Goal: Task Accomplishment & Management: Use online tool/utility

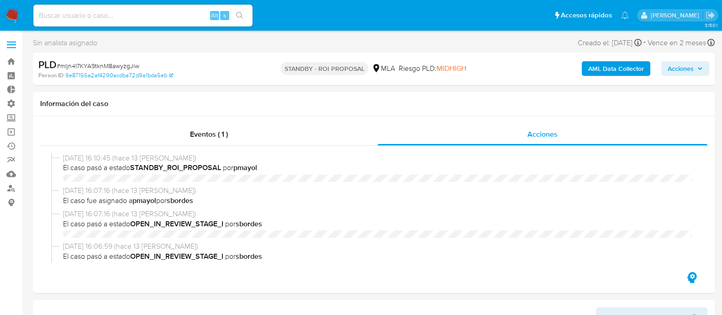
select select "10"
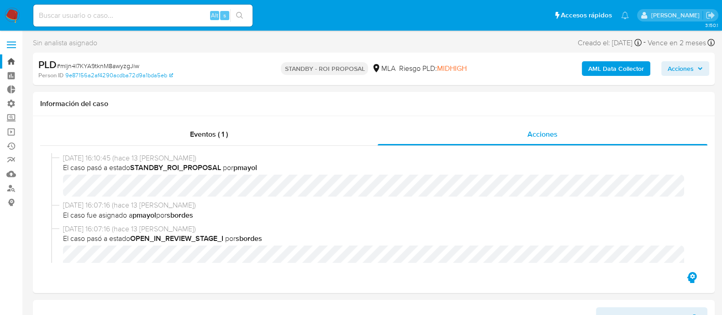
click at [12, 56] on link "Bandeja" at bounding box center [54, 61] width 109 height 14
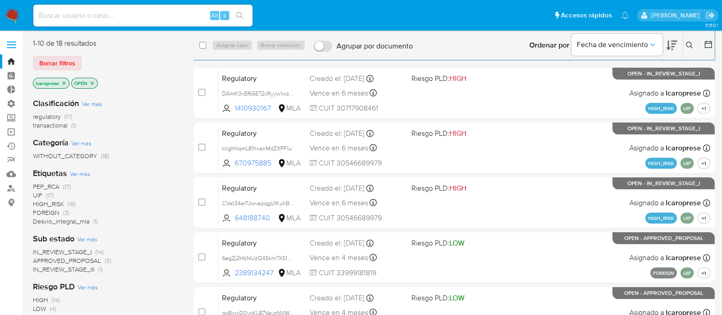
click at [180, 15] on input at bounding box center [142, 16] width 219 height 12
paste input "wUziQS4ydtMH6wwS2mPYDJBq"
type input "wUziQS4ydtMH6wwS2mPYDJBq"
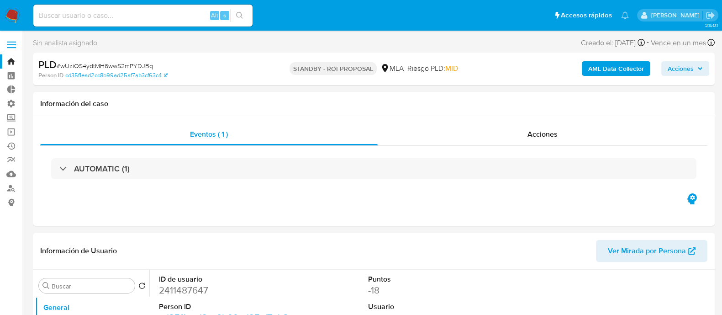
select select "10"
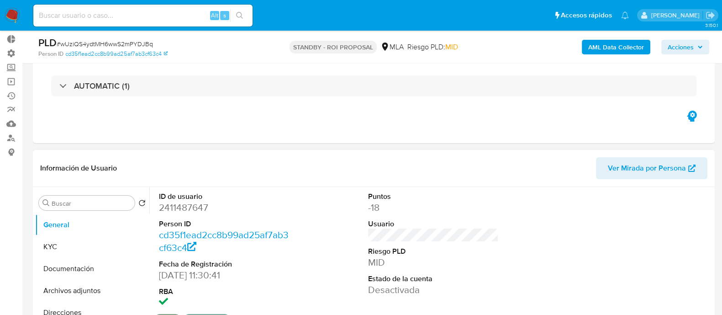
scroll to position [114, 0]
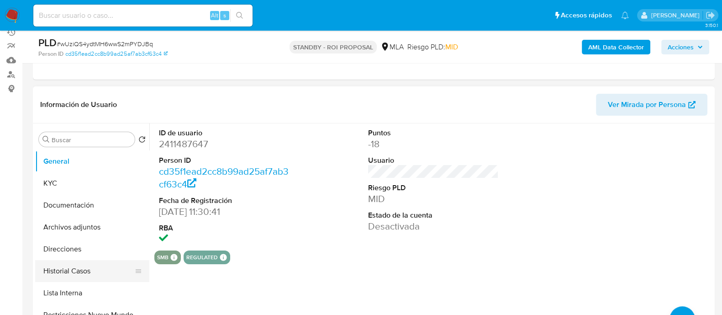
click at [87, 268] on button "Historial Casos" at bounding box center [88, 271] width 107 height 22
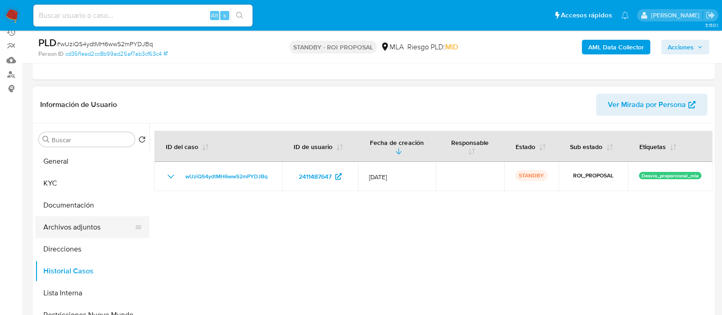
click at [110, 218] on button "Archivos adjuntos" at bounding box center [88, 227] width 107 height 22
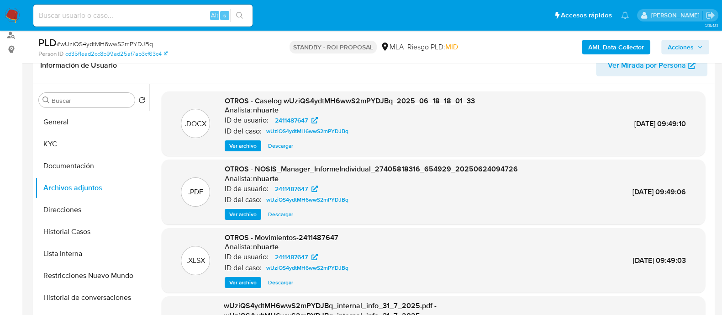
scroll to position [171, 0]
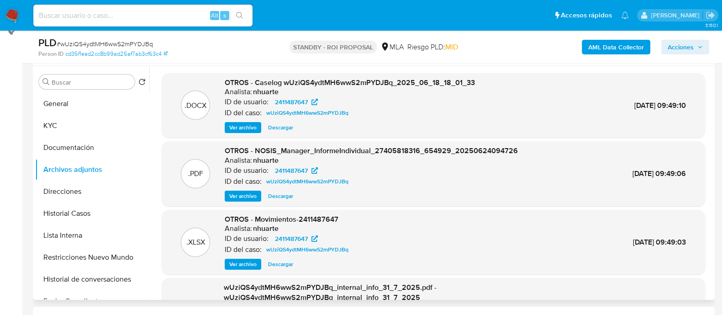
click at [276, 125] on span "Descargar" at bounding box center [280, 127] width 25 height 9
click at [170, 15] on input at bounding box center [142, 16] width 219 height 12
paste input "ZqxE25lTwHc1syif3PAxM4GZ"
type input "ZqxE25lTwHc1syif3PAxM4GZ"
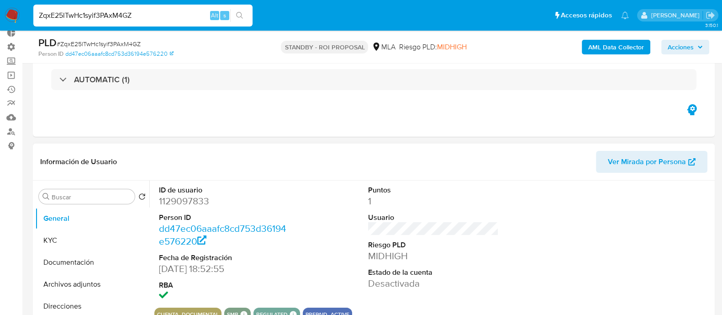
select select "10"
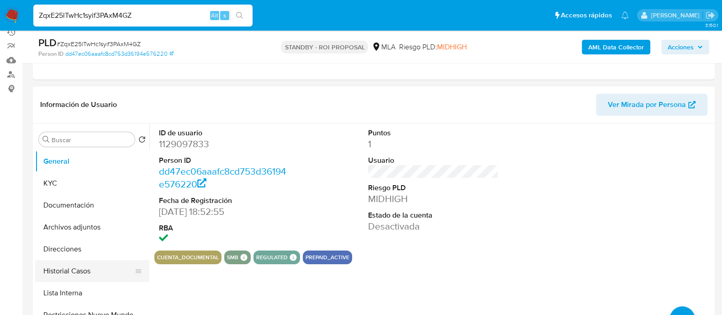
click at [74, 270] on button "Historial Casos" at bounding box center [88, 271] width 107 height 22
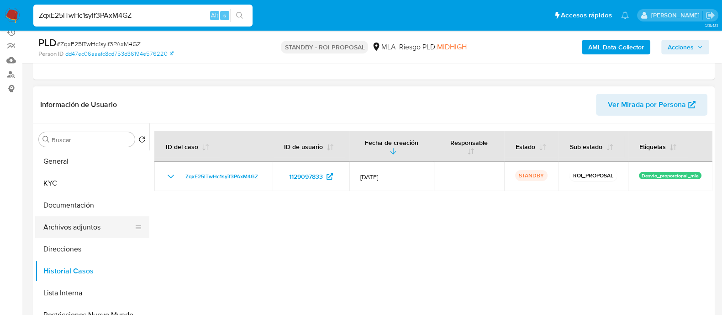
click at [90, 227] on button "Archivos adjuntos" at bounding box center [88, 227] width 107 height 22
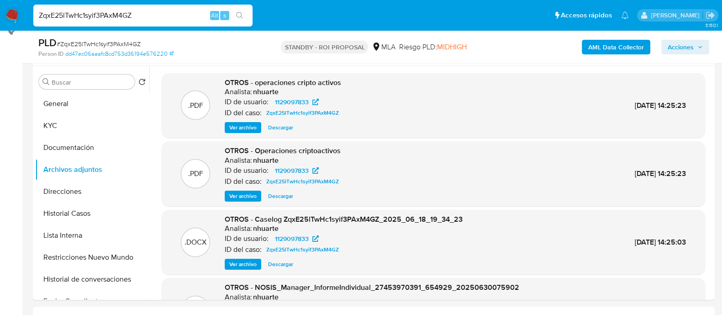
scroll to position [57, 0]
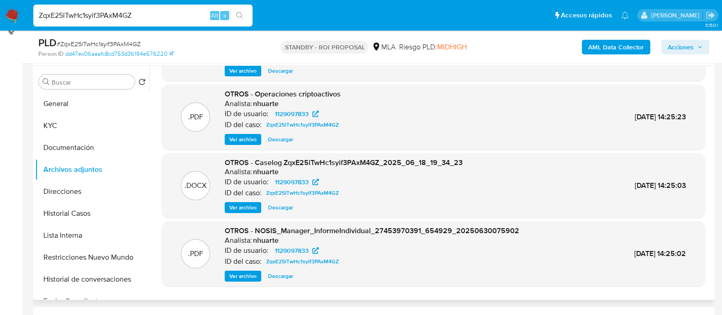
click at [280, 208] on span "Descargar" at bounding box center [280, 207] width 25 height 9
click at [153, 17] on input "ZqxE25lTwHc1syif3PAxM4GZ" at bounding box center [142, 16] width 219 height 12
drag, startPoint x: 146, startPoint y: 17, endPoint x: 35, endPoint y: 17, distance: 110.9
click at [35, 17] on input "ZqxE25lTwHc1syif3PAxM4GZ" at bounding box center [142, 16] width 219 height 12
paste input "4jySOnwm97xG1LDgbAs0WLDT"
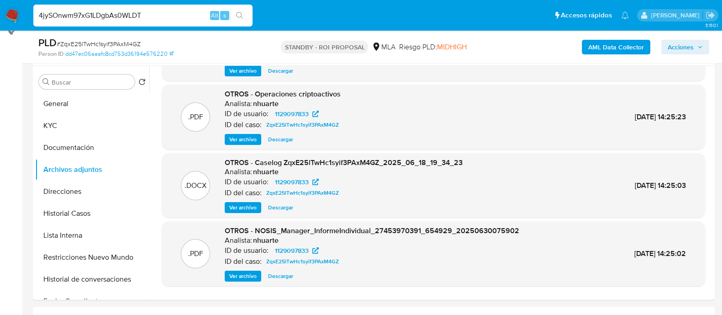
type input "4jySOnwm97xG1LDgbAs0WLDT"
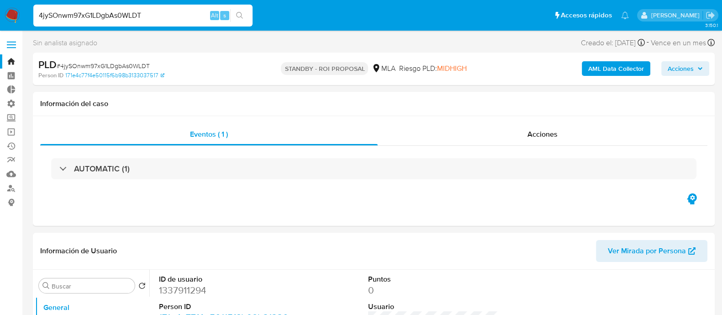
select select "10"
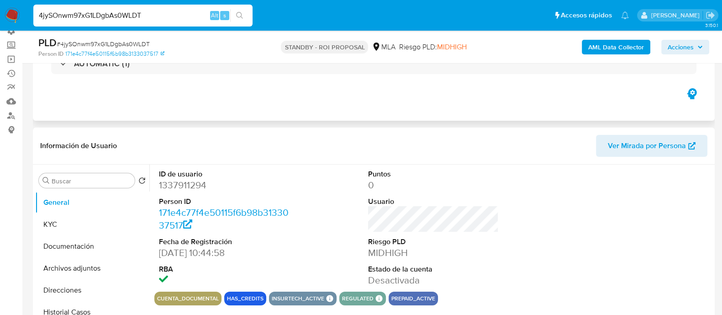
scroll to position [114, 0]
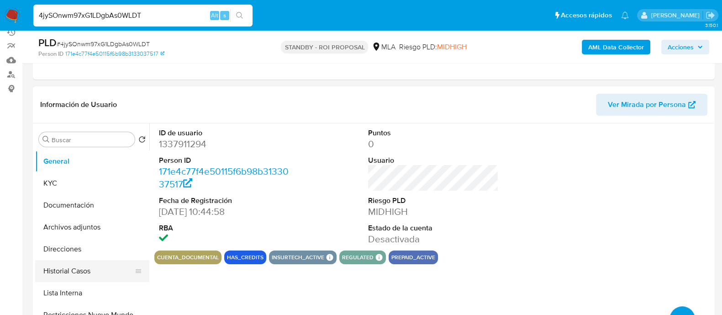
click at [90, 271] on button "Historial Casos" at bounding box center [88, 271] width 107 height 22
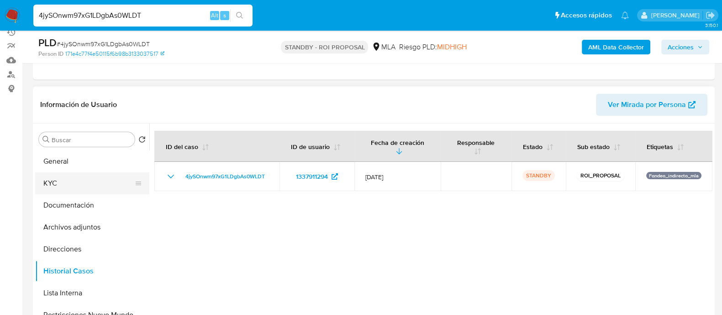
click at [78, 180] on button "KYC" at bounding box center [88, 183] width 107 height 22
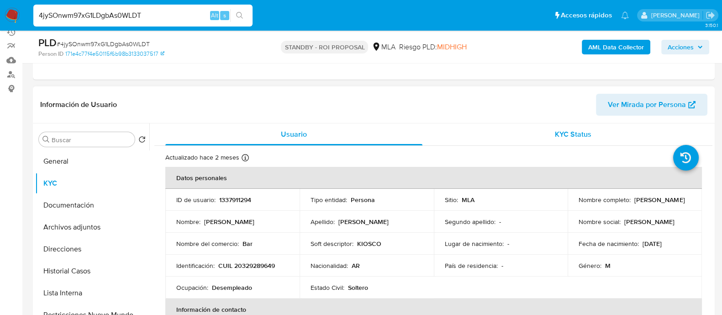
scroll to position [57, 0]
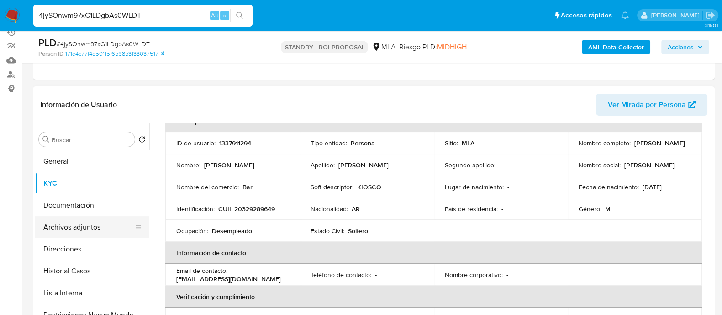
click at [65, 226] on button "Archivos adjuntos" at bounding box center [88, 227] width 107 height 22
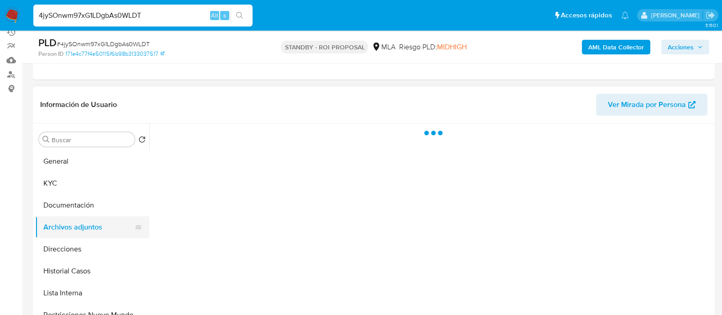
scroll to position [0, 0]
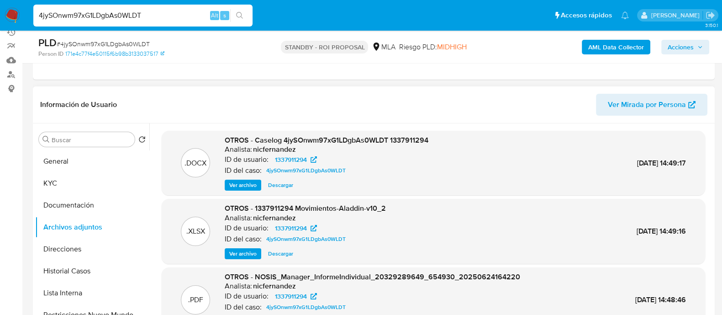
click at [282, 181] on span "Descargar" at bounding box center [280, 184] width 25 height 9
drag, startPoint x: 147, startPoint y: 12, endPoint x: 0, endPoint y: 10, distance: 147.5
click at [0, 10] on nav "Pausado Ver notificaciones 4jySOnwm97xG1LDgbAs0WLDT Alt s Accesos rápidos Presi…" at bounding box center [361, 15] width 722 height 31
paste input "G6kGUkfcdKBzotTIL6SiKdLF"
type input "G6kGUkfcdKBzotTIL6SiKdLF"
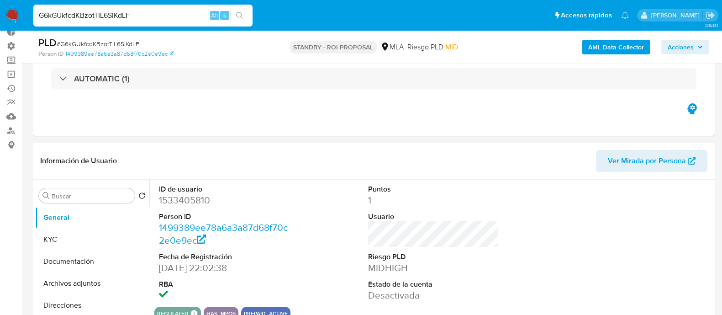
scroll to position [114, 0]
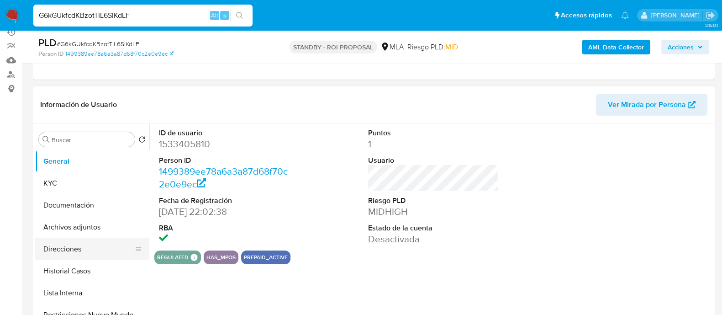
select select "10"
click at [91, 272] on button "Historial Casos" at bounding box center [88, 271] width 107 height 22
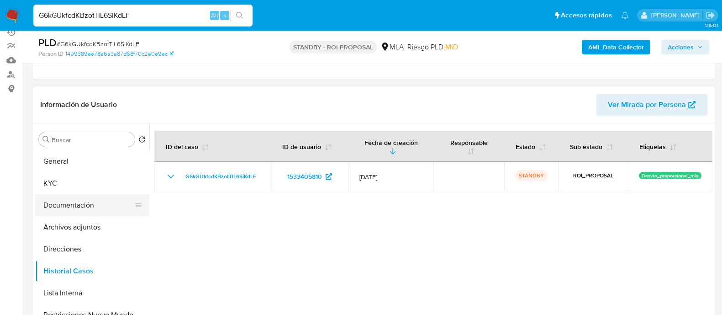
click at [85, 215] on button "Documentación" at bounding box center [88, 205] width 107 height 22
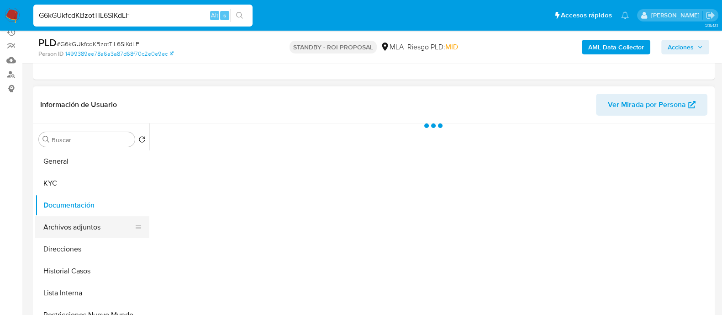
click at [94, 223] on button "Archivos adjuntos" at bounding box center [88, 227] width 107 height 22
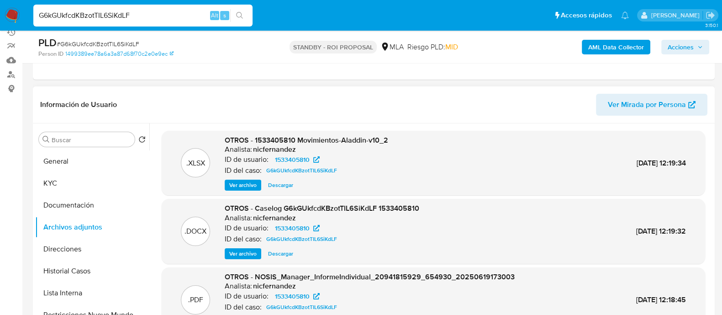
scroll to position [171, 0]
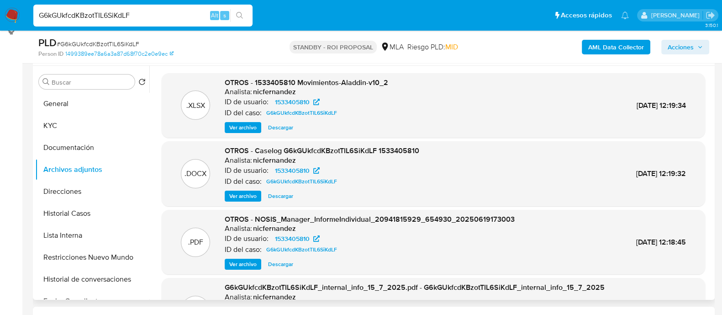
click at [290, 195] on span "Descargar" at bounding box center [280, 195] width 25 height 9
drag, startPoint x: 152, startPoint y: 17, endPoint x: 4, endPoint y: 15, distance: 148.4
click at [4, 15] on nav "Pausado Ver notificaciones G6kGUkfcdKBzotTIL6SiKdLF Alt s Accesos rápidos Presi…" at bounding box center [361, 15] width 722 height 31
paste input "A4LYHrHERCgMx6qSGb6OGUOu"
type input "A4LYHrHERCgMx6qSGb6OGUOu"
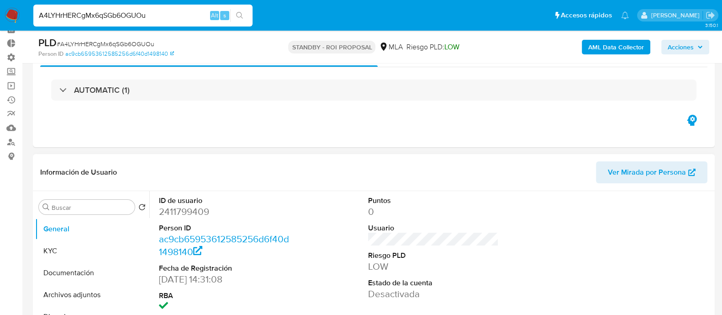
scroll to position [57, 0]
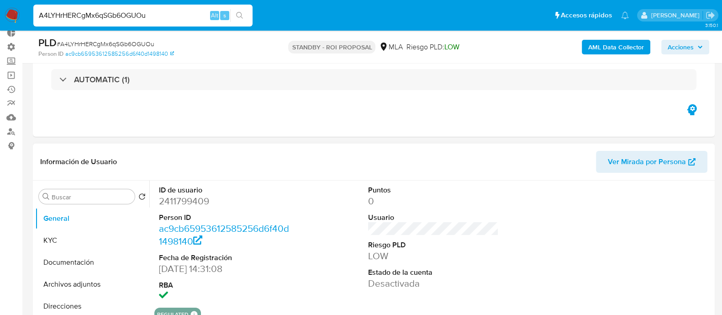
select select "10"
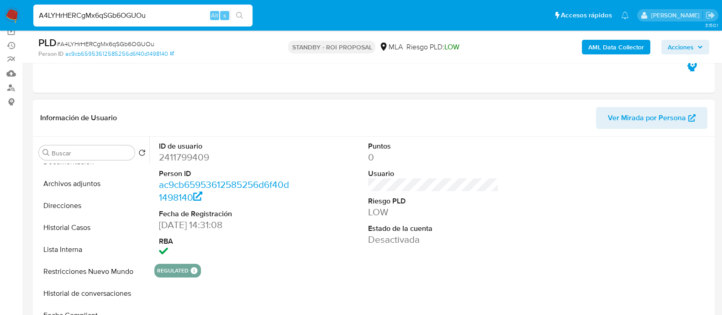
scroll to position [171, 0]
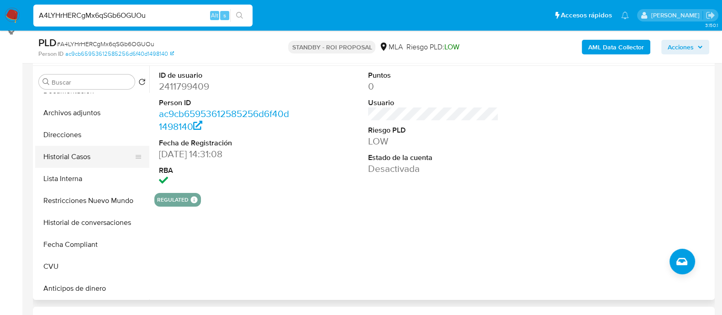
click at [90, 159] on button "Historial Casos" at bounding box center [88, 157] width 107 height 22
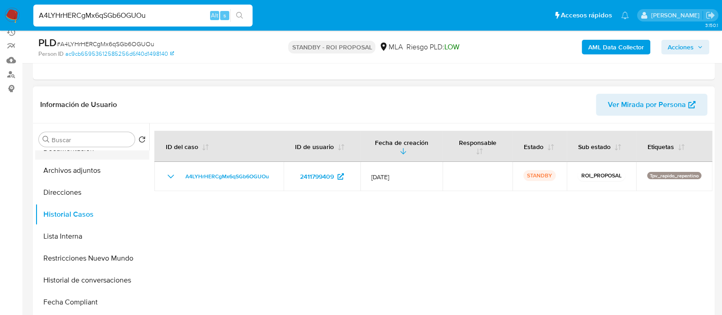
scroll to position [0, 0]
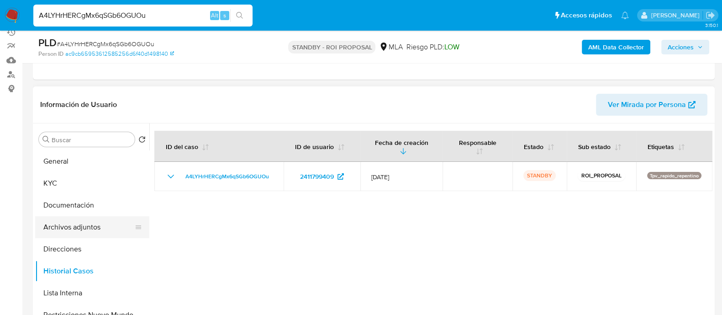
click at [80, 223] on button "Archivos adjuntos" at bounding box center [88, 227] width 107 height 22
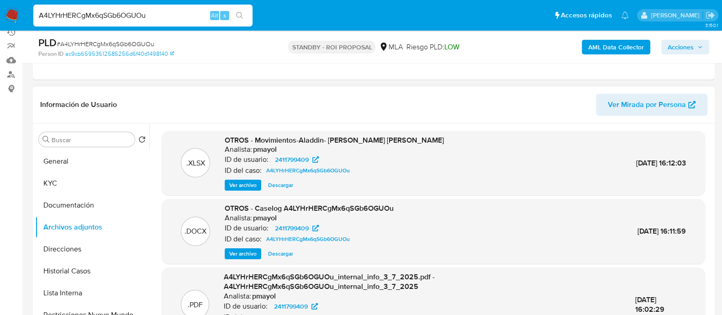
click at [284, 252] on span "Descargar" at bounding box center [280, 253] width 25 height 9
drag, startPoint x: 158, startPoint y: 20, endPoint x: 0, endPoint y: 16, distance: 158.0
click at [0, 16] on nav "Pausado Ver notificaciones A4LYHrHERCgMx6qSGb6OGUOu Alt s Accesos rápidos Presi…" at bounding box center [361, 15] width 722 height 31
paste input "JaccaWRModv0WKSNNXpW4xnI"
type input "JaccaWRModv0WKSNNXpW4xnI"
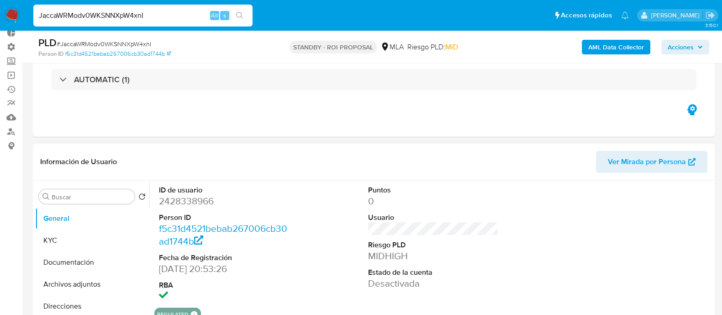
scroll to position [114, 0]
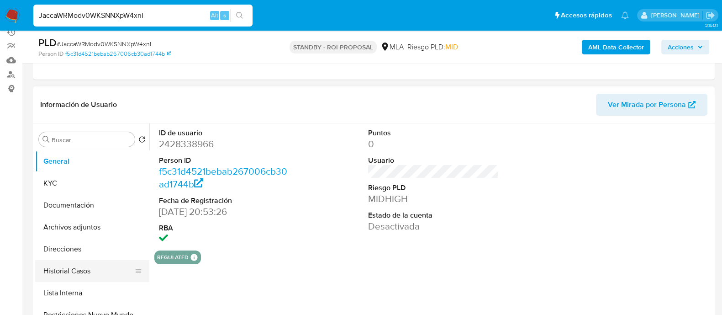
select select "10"
click at [88, 263] on button "Historial Casos" at bounding box center [88, 271] width 107 height 22
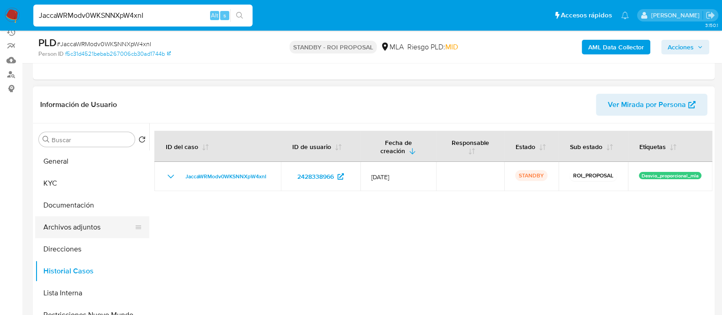
click at [101, 227] on button "Archivos adjuntos" at bounding box center [88, 227] width 107 height 22
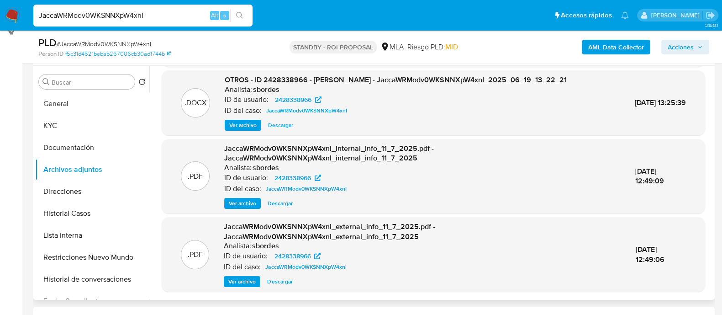
scroll to position [14, 0]
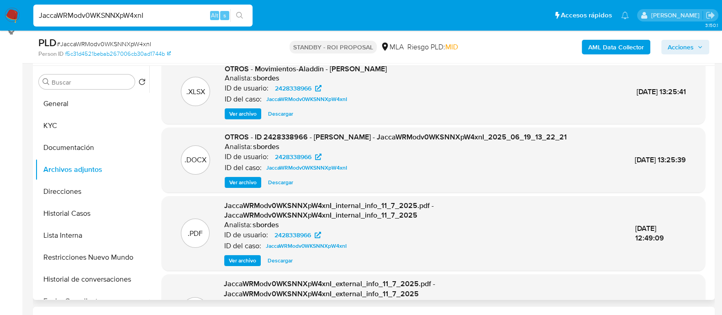
click at [282, 181] on span "Descargar" at bounding box center [280, 182] width 25 height 9
drag, startPoint x: 153, startPoint y: 19, endPoint x: 0, endPoint y: 0, distance: 154.5
click at [0, 0] on nav "Pausado Ver notificaciones JaccaWRModv0WKSNNXpW4xnI Alt s Accesos rápidos Presi…" at bounding box center [361, 15] width 722 height 31
paste input "f2VRxSubsuCVRVXSsxtFaaXB"
type input "f2VRxSubsuCVRVXSsxtFaaXB"
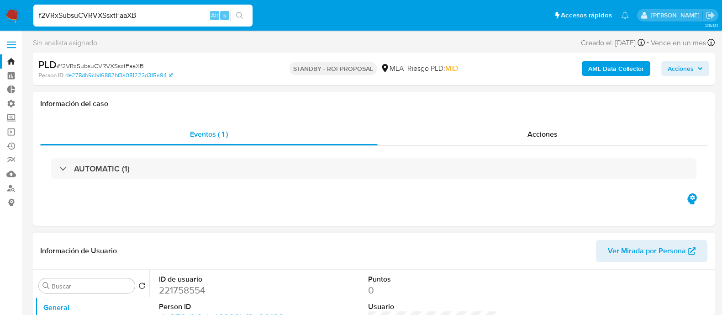
select select "10"
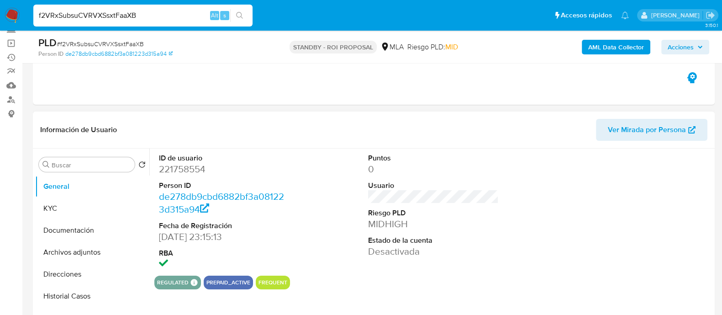
scroll to position [114, 0]
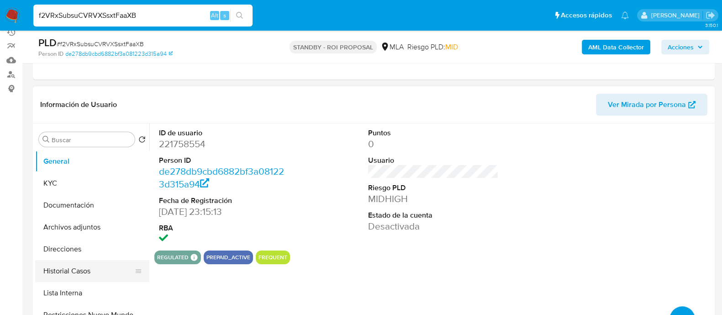
click at [85, 273] on button "Historial Casos" at bounding box center [88, 271] width 107 height 22
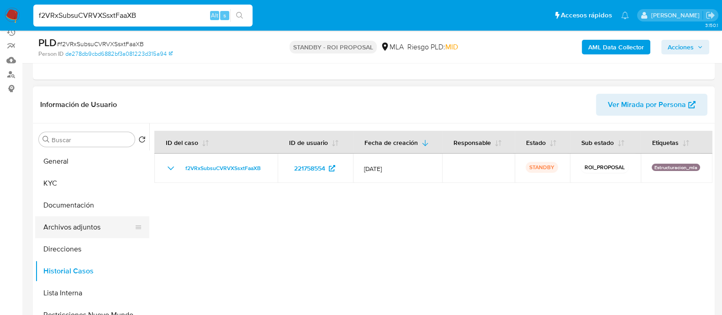
click at [87, 225] on button "Archivos adjuntos" at bounding box center [88, 227] width 107 height 22
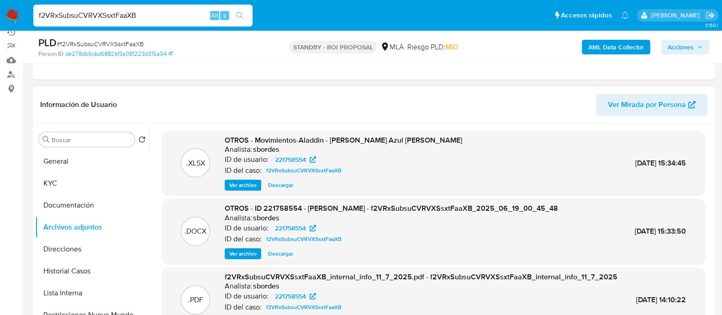
click at [281, 253] on span "Descargar" at bounding box center [280, 253] width 25 height 9
drag, startPoint x: 112, startPoint y: 11, endPoint x: 0, endPoint y: -7, distance: 113.3
paste input "SiYpNhNwDuEERcb6xWLGWUWl"
type input "SiYpNhNwDuEERcb6xWLGWUWl"
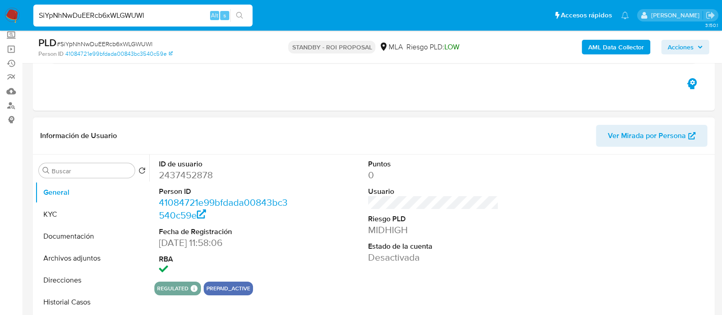
scroll to position [114, 0]
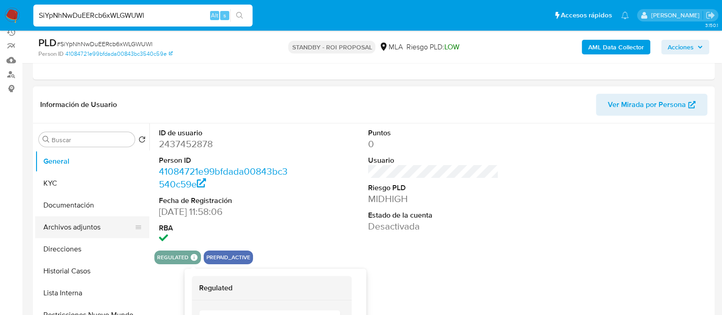
select select "10"
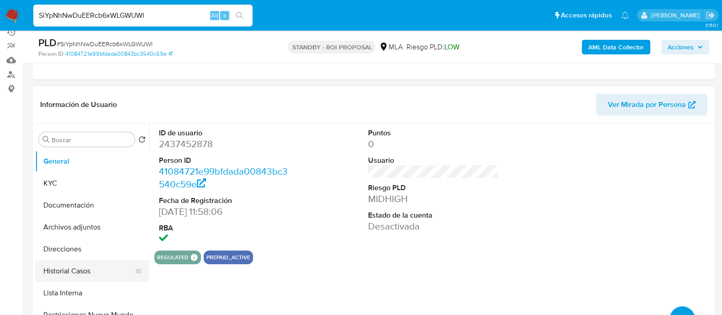
click at [87, 265] on button "Historial Casos" at bounding box center [88, 271] width 107 height 22
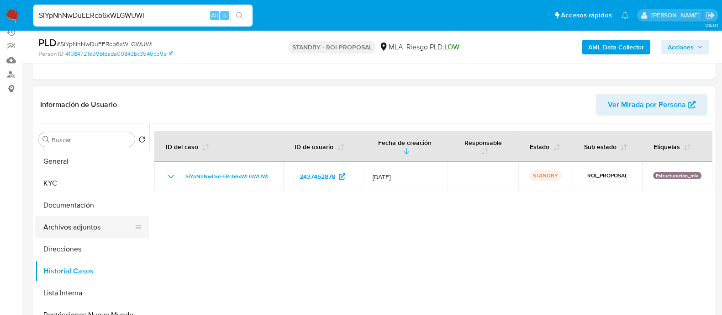
click at [88, 222] on button "Archivos adjuntos" at bounding box center [88, 227] width 107 height 22
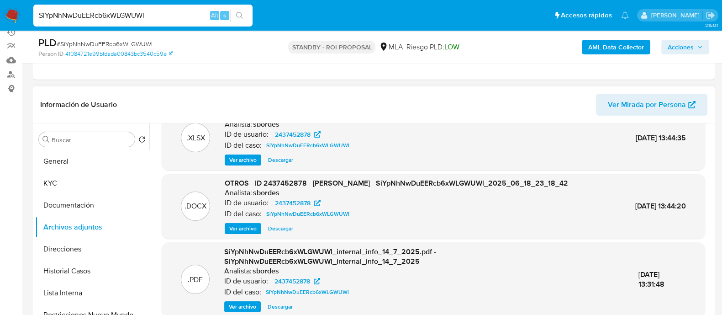
scroll to position [0, 0]
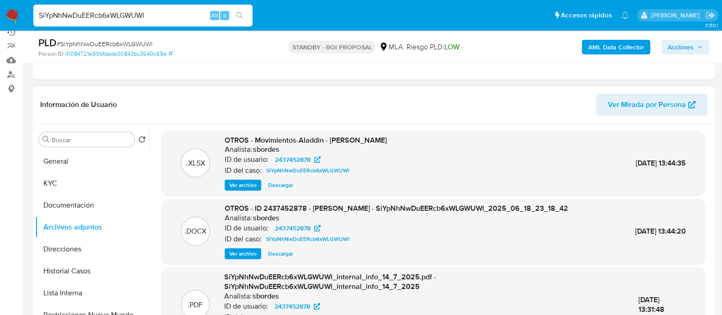
click at [283, 250] on span "Descargar" at bounding box center [280, 253] width 25 height 9
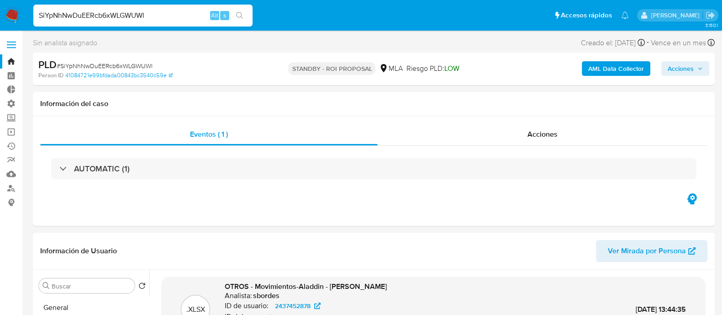
drag, startPoint x: 12, startPoint y: 63, endPoint x: 21, endPoint y: 62, distance: 8.8
click at [12, 63] on link "Bandeja" at bounding box center [54, 61] width 109 height 14
